Goal: Check status

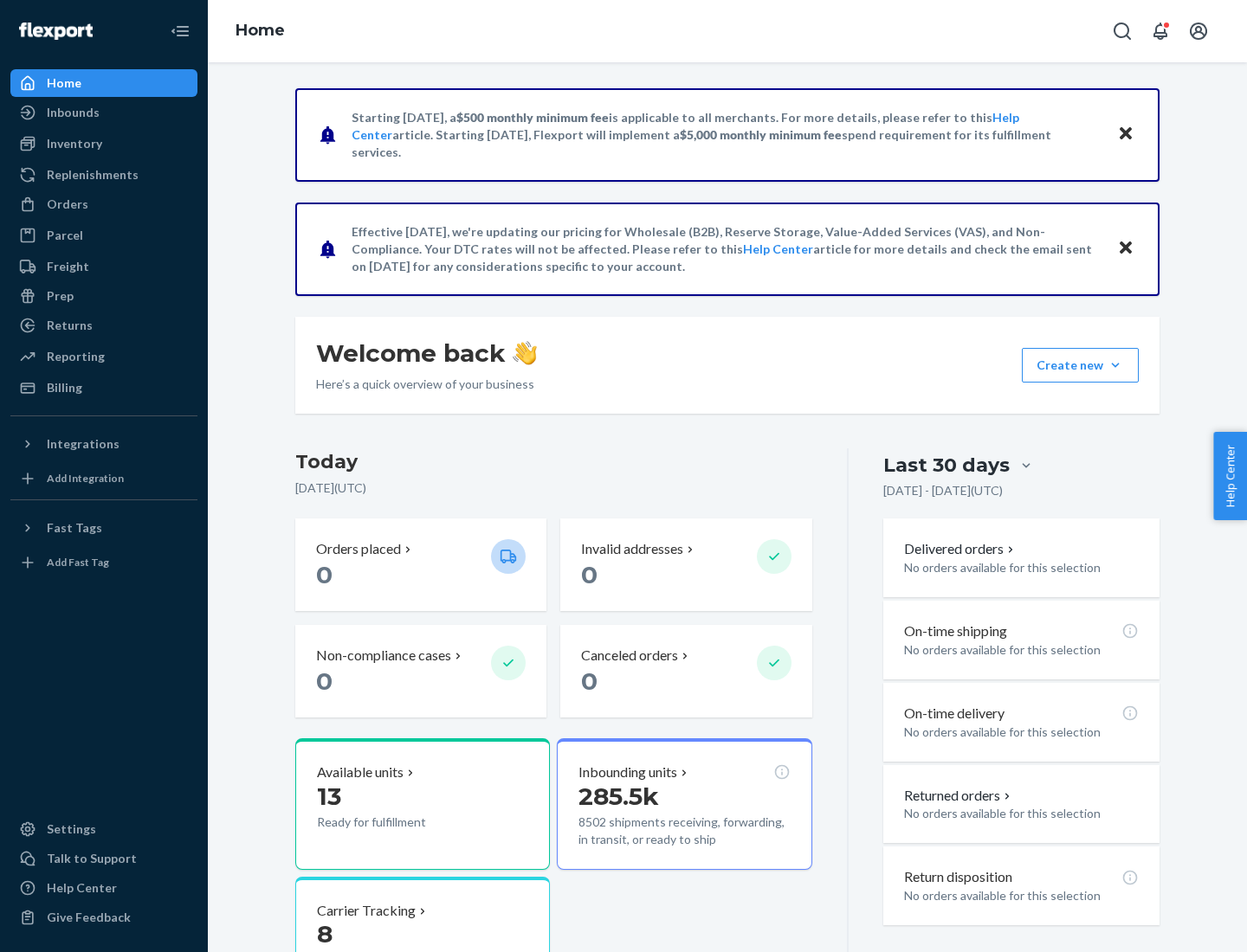
click at [1115, 366] on button "Create new Create new inbound Create new order Create new product" at bounding box center [1080, 365] width 117 height 35
click at [59, 296] on div "Prep" at bounding box center [60, 296] width 27 height 18
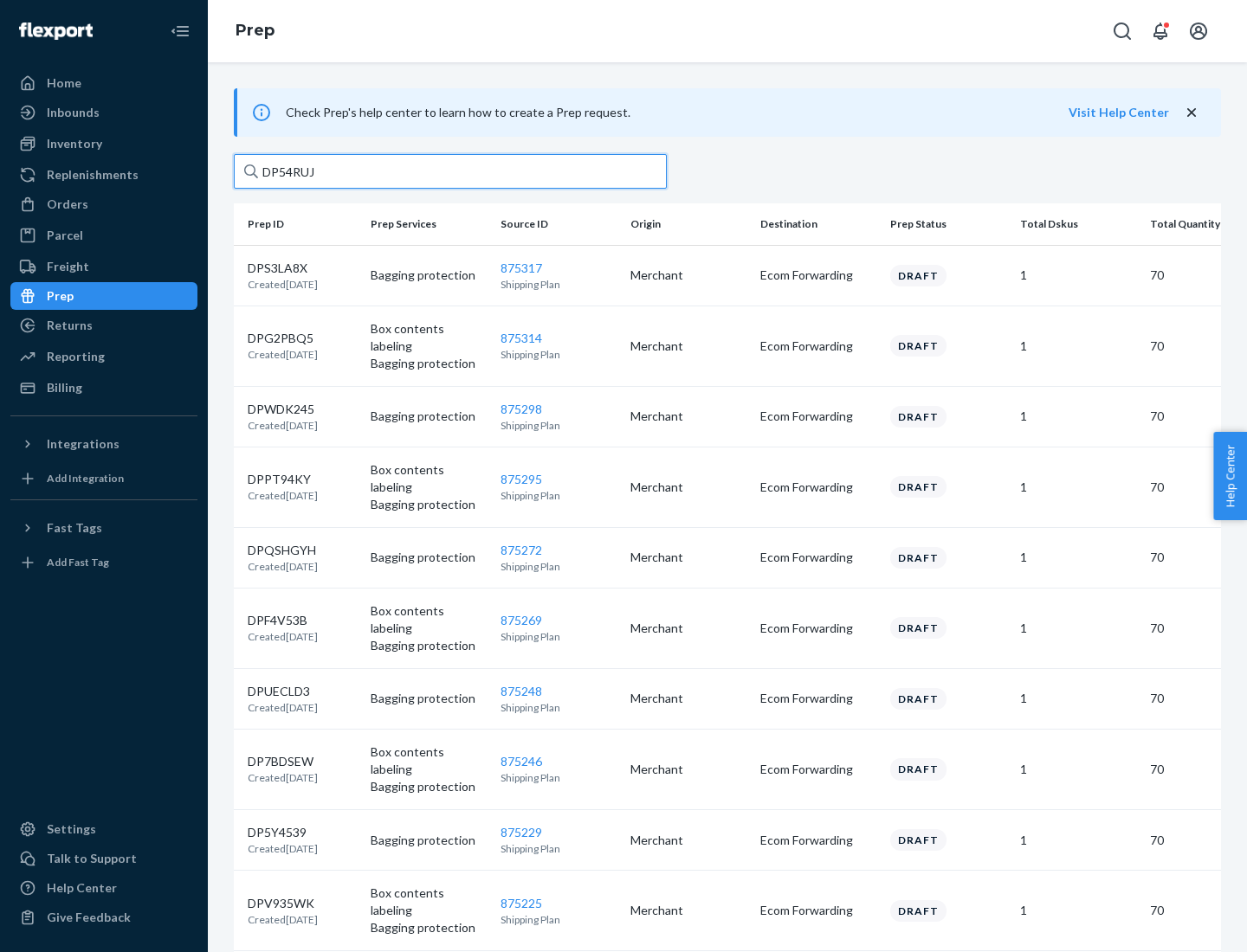
type input "DP54RUJL"
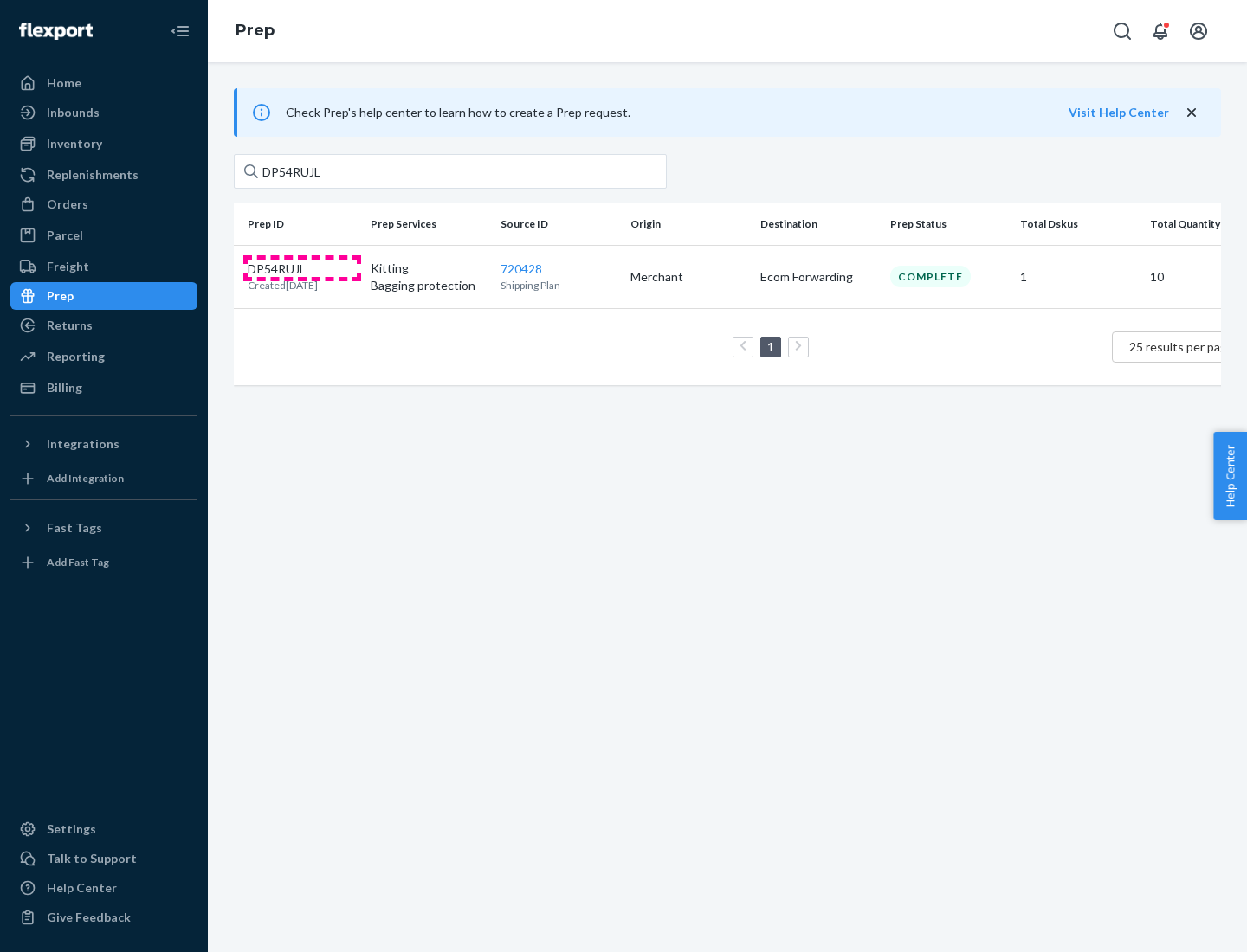
click at [302, 267] on p "DP54RUJL" at bounding box center [283, 269] width 70 height 18
